Goal: Find specific page/section

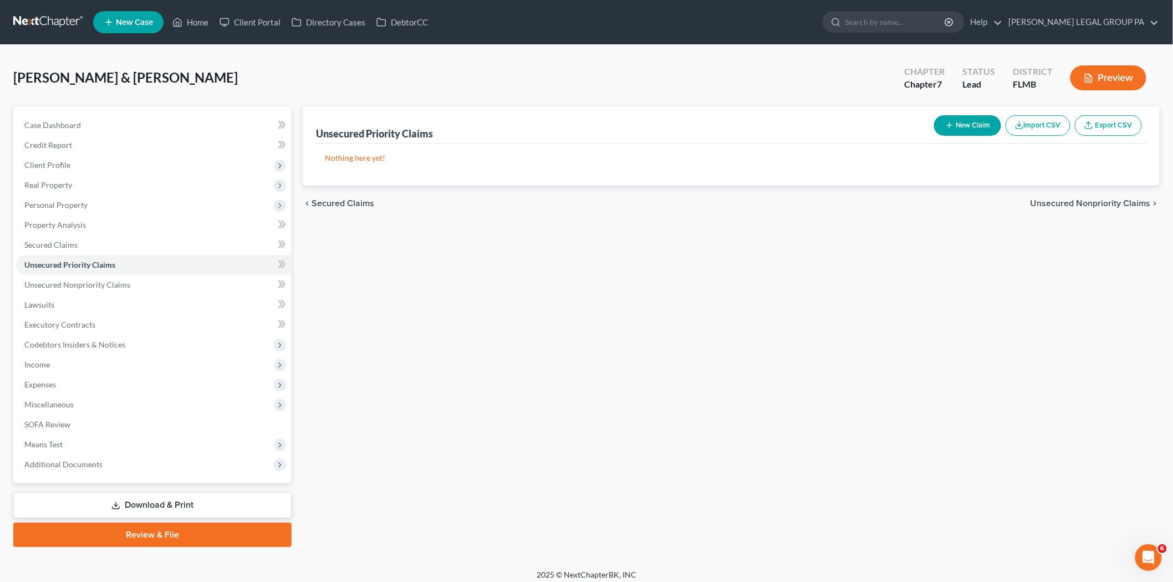
click at [54, 21] on link at bounding box center [48, 22] width 71 height 20
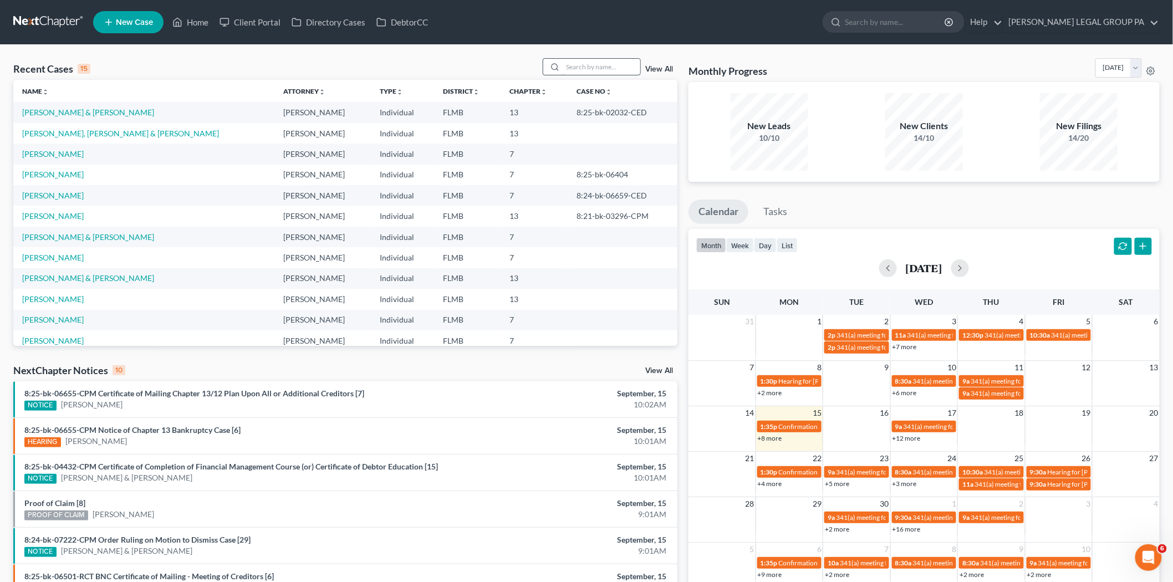
click at [634, 62] on input "search" at bounding box center [602, 67] width 78 height 16
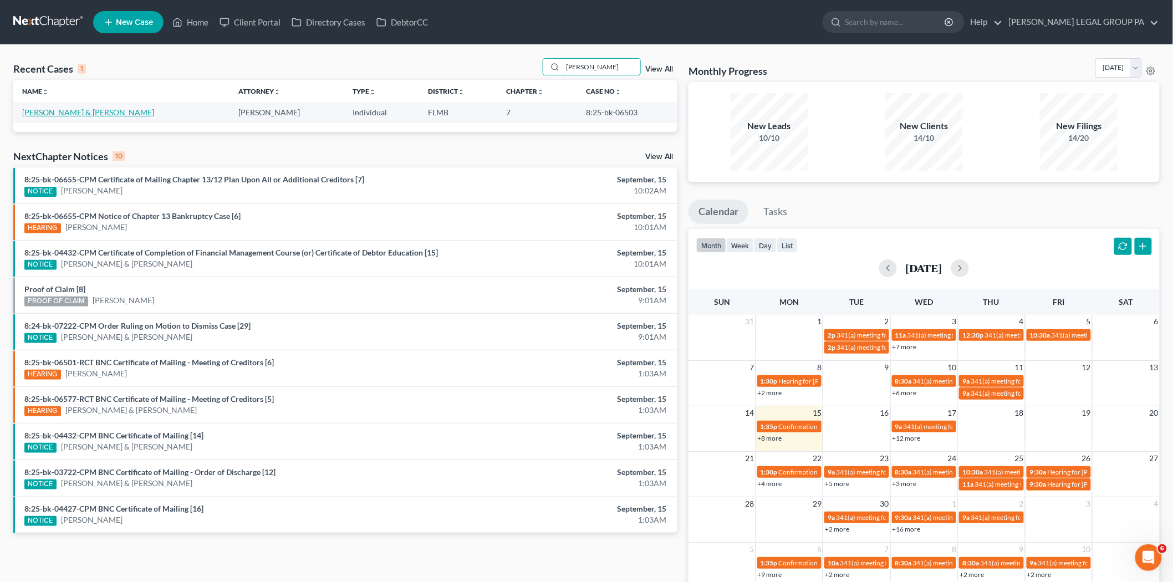
type input "tedford"
click at [100, 115] on link "Tedford, Jeremy & Ashley" at bounding box center [88, 112] width 132 height 9
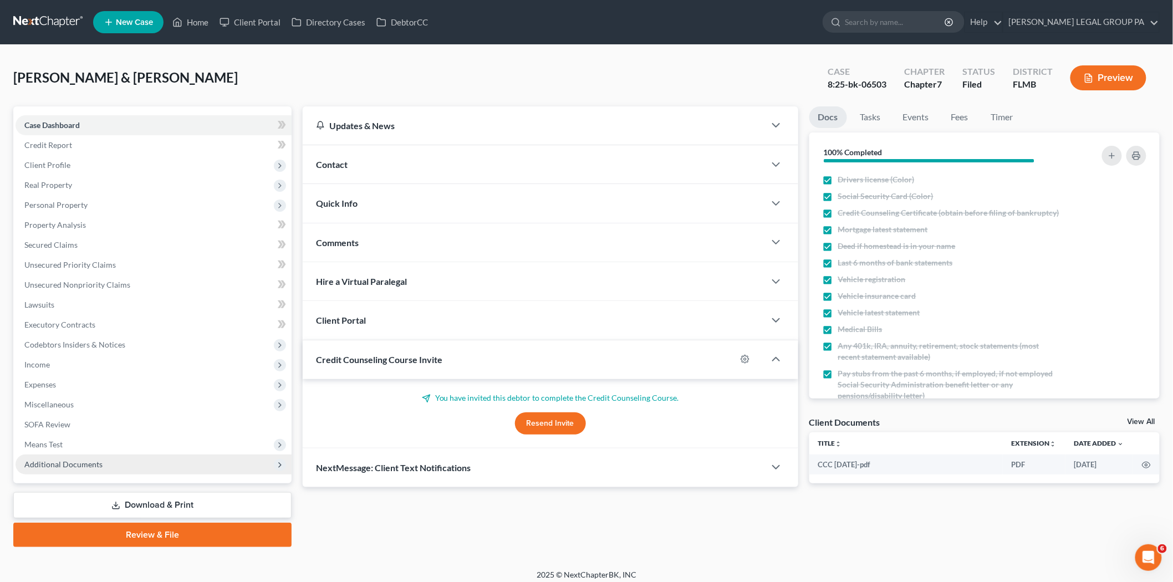
click at [186, 473] on span "Additional Documents" at bounding box center [154, 465] width 276 height 20
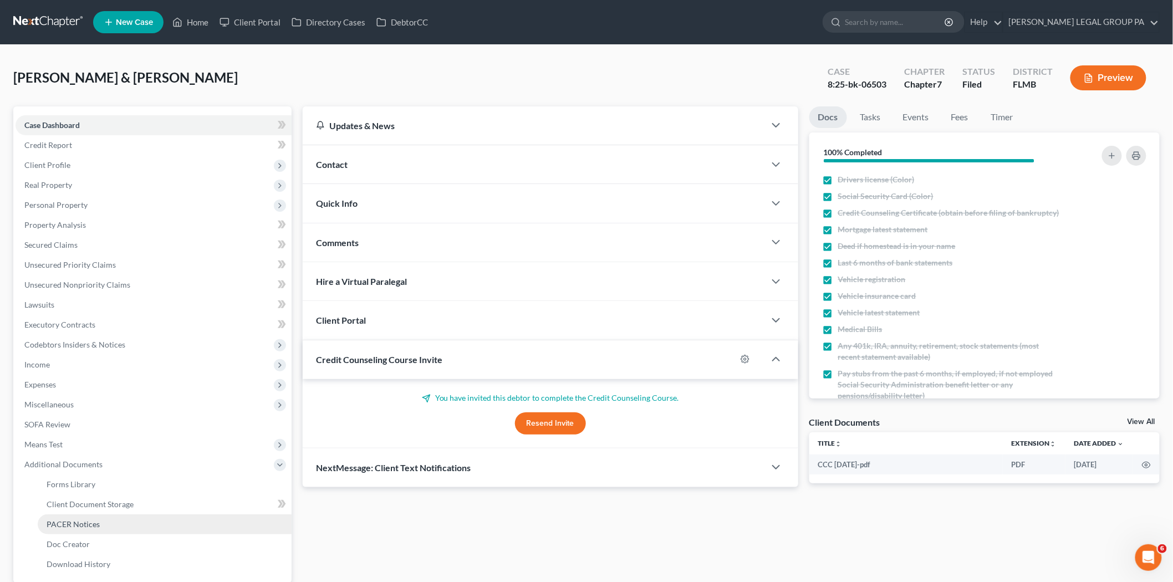
click at [154, 521] on link "PACER Notices" at bounding box center [165, 524] width 254 height 20
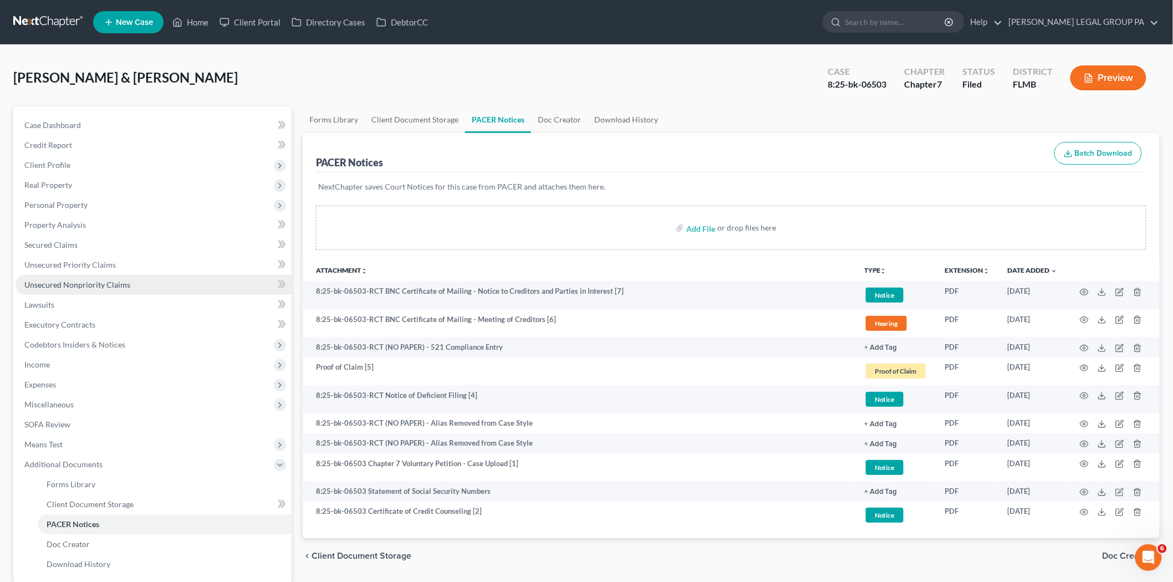
click at [114, 285] on span "Unsecured Nonpriority Claims" at bounding box center [77, 284] width 106 height 9
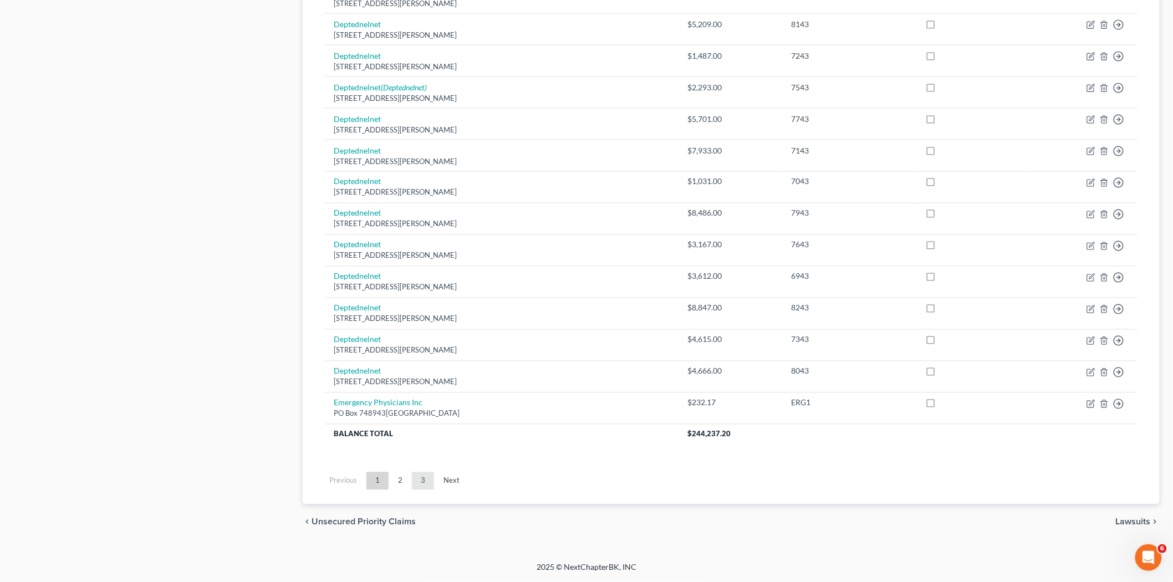
click at [412, 474] on link "3" at bounding box center [423, 481] width 22 height 18
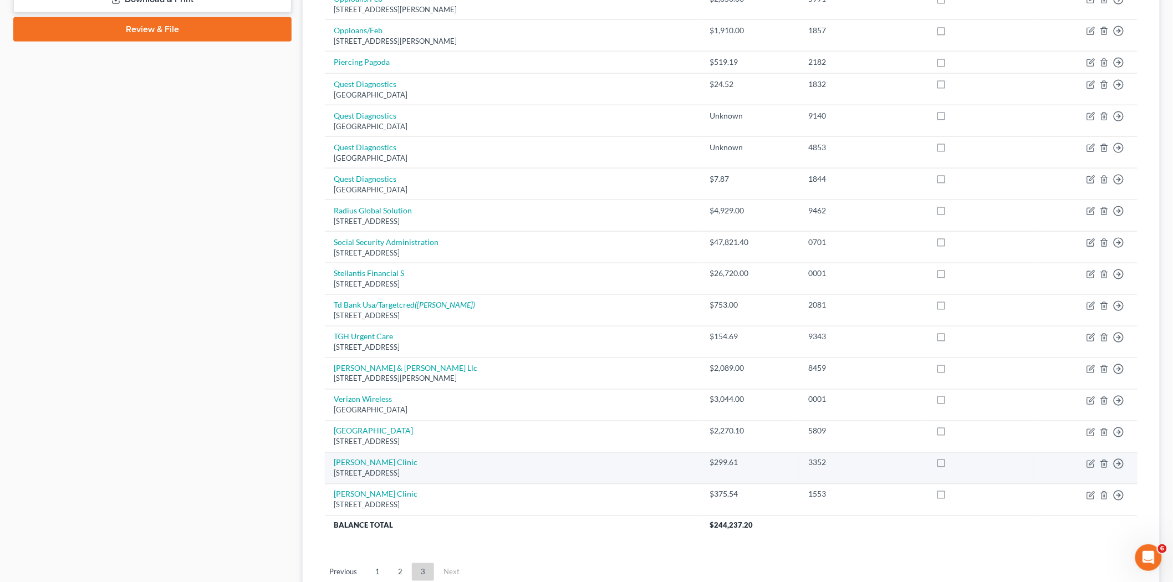
scroll to position [474, 0]
